Goal: Task Accomplishment & Management: Manage account settings

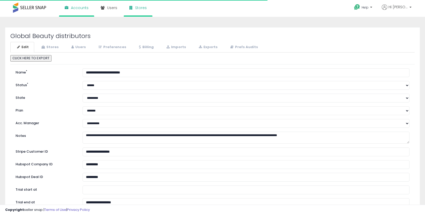
select select "**"
click at [55, 45] on link "Stores" at bounding box center [49, 47] width 29 height 11
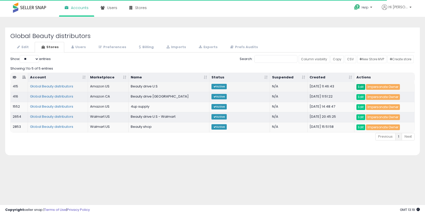
click at [362, 89] on link "Edit" at bounding box center [360, 87] width 9 height 6
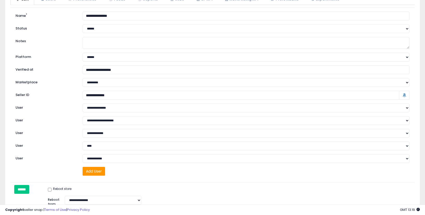
scroll to position [33, 0]
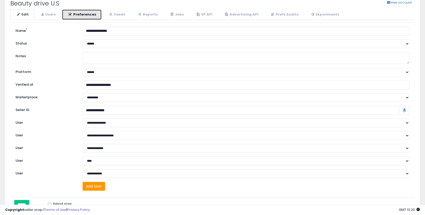
click at [68, 18] on link "Preferences" at bounding box center [82, 14] width 40 height 11
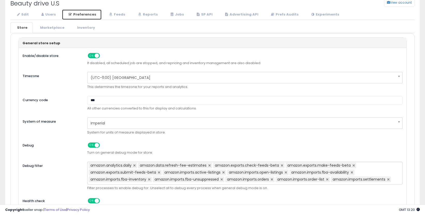
scroll to position [36, 0]
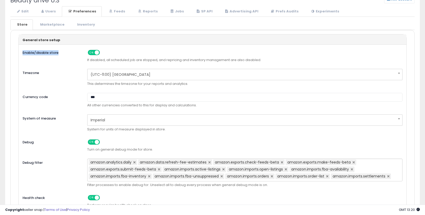
drag, startPoint x: 61, startPoint y: 53, endPoint x: 20, endPoint y: 52, distance: 40.3
click at [20, 52] on label "Enable/disable store" at bounding box center [51, 52] width 65 height 7
click at [71, 53] on label "Enable/disable store" at bounding box center [51, 52] width 65 height 7
click at [95, 55] on div "ON OFF" at bounding box center [94, 52] width 12 height 5
click at [92, 53] on span at bounding box center [90, 52] width 4 height 4
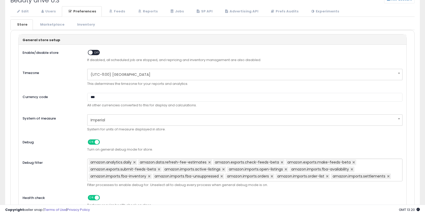
click at [93, 53] on span "OFF" at bounding box center [97, 52] width 8 height 4
drag, startPoint x: 22, startPoint y: 53, endPoint x: 59, endPoint y: 51, distance: 37.5
click at [59, 51] on label "Enable/disable store" at bounding box center [51, 52] width 65 height 7
click at [62, 53] on label "Enable/disable store" at bounding box center [51, 52] width 65 height 7
click at [78, 52] on label "Enable/disable store" at bounding box center [51, 52] width 65 height 7
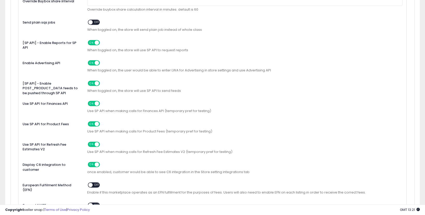
scroll to position [0, 0]
